Goal: Navigation & Orientation: Find specific page/section

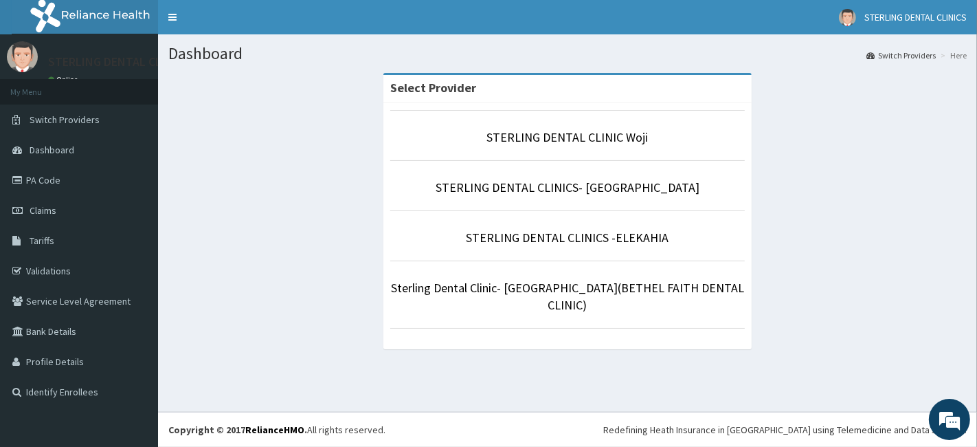
drag, startPoint x: 163, startPoint y: 260, endPoint x: 220, endPoint y: 248, distance: 58.4
click at [164, 260] on div "Dashboard Switch Providers Here Select Provider STERLING DENTAL CLINIC Woji STE…" at bounding box center [567, 222] width 819 height 377
click at [522, 139] on link "STERLING DENTAL CLINIC Woji" at bounding box center [567, 137] width 161 height 16
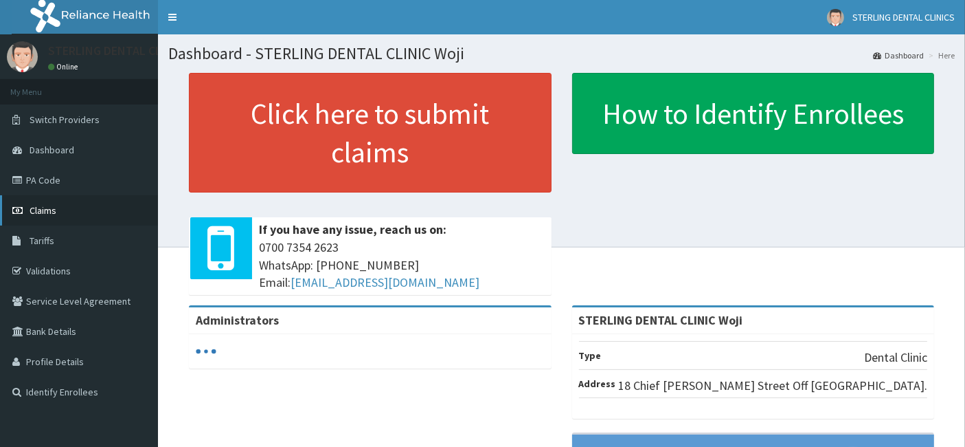
click at [49, 207] on span "Claims" at bounding box center [43, 210] width 27 height 12
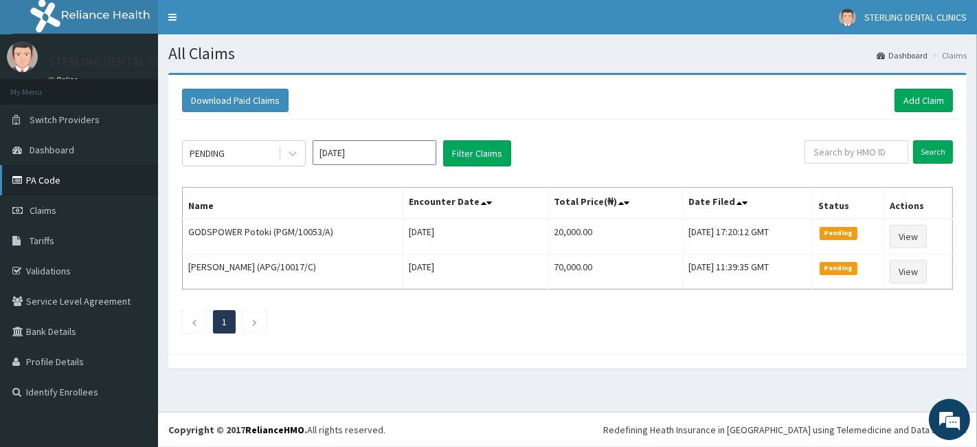
click at [43, 179] on link "PA Code" at bounding box center [79, 180] width 158 height 30
